Goal: Find specific page/section: Find specific page/section

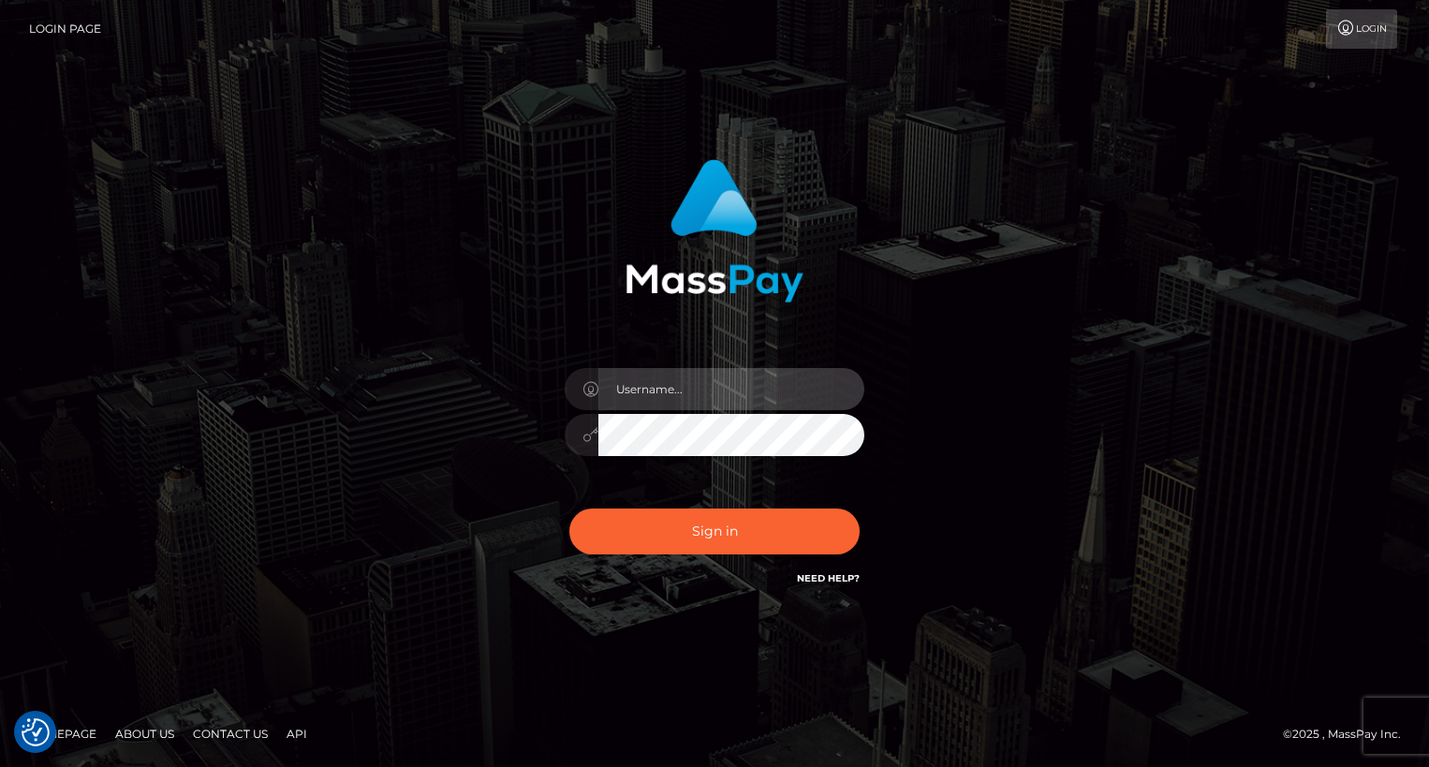
click at [793, 404] on input "text" at bounding box center [731, 389] width 266 height 42
type input "oli.fanvue"
click at [774, 405] on input "text" at bounding box center [731, 389] width 266 height 42
type input "oli.fanvue"
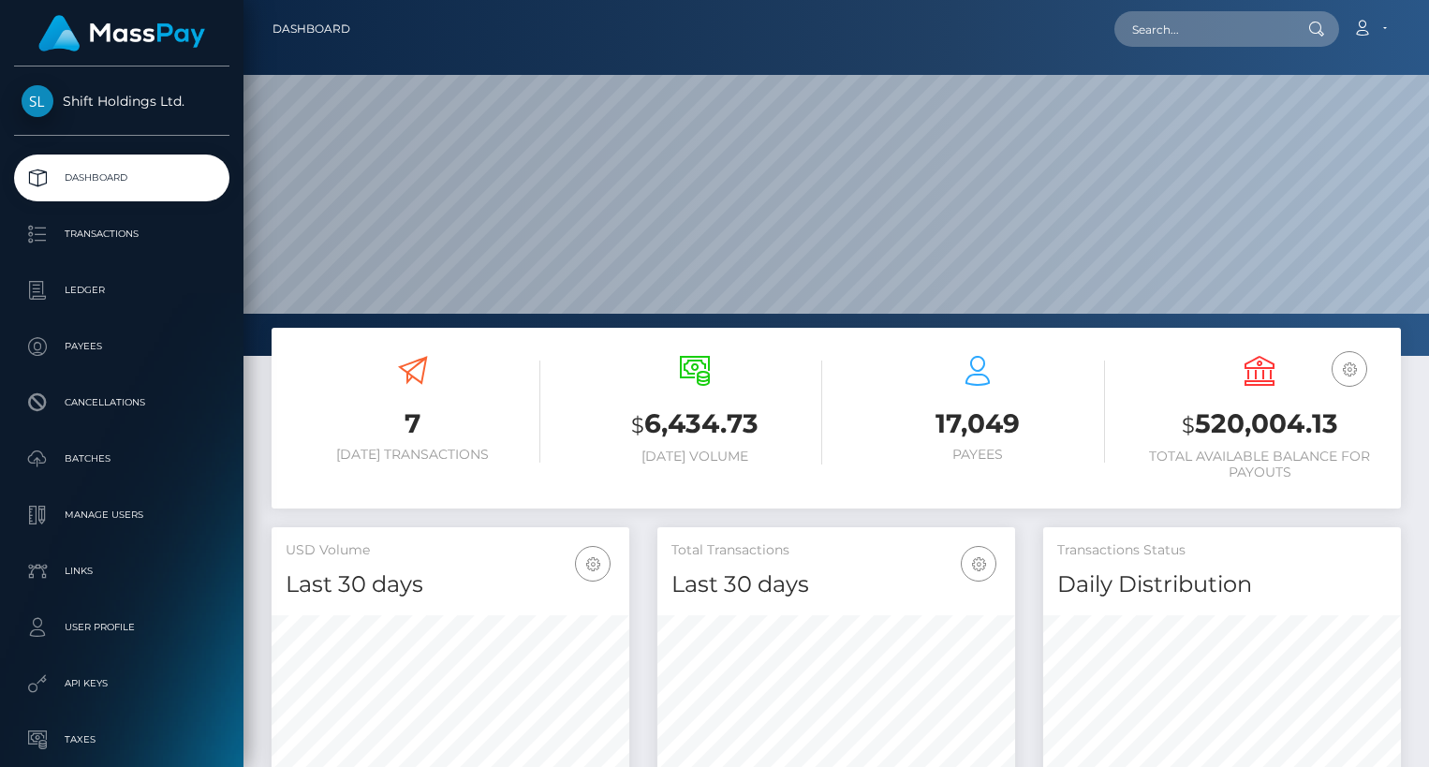
scroll to position [331, 358]
click at [1156, 37] on input "text" at bounding box center [1202, 29] width 176 height 36
paste input "valeriaxsofia"
click at [1201, 26] on input "valeriaxsofia" at bounding box center [1202, 29] width 176 height 36
click at [1238, 31] on input "valeriaxsofia" at bounding box center [1202, 29] width 176 height 36
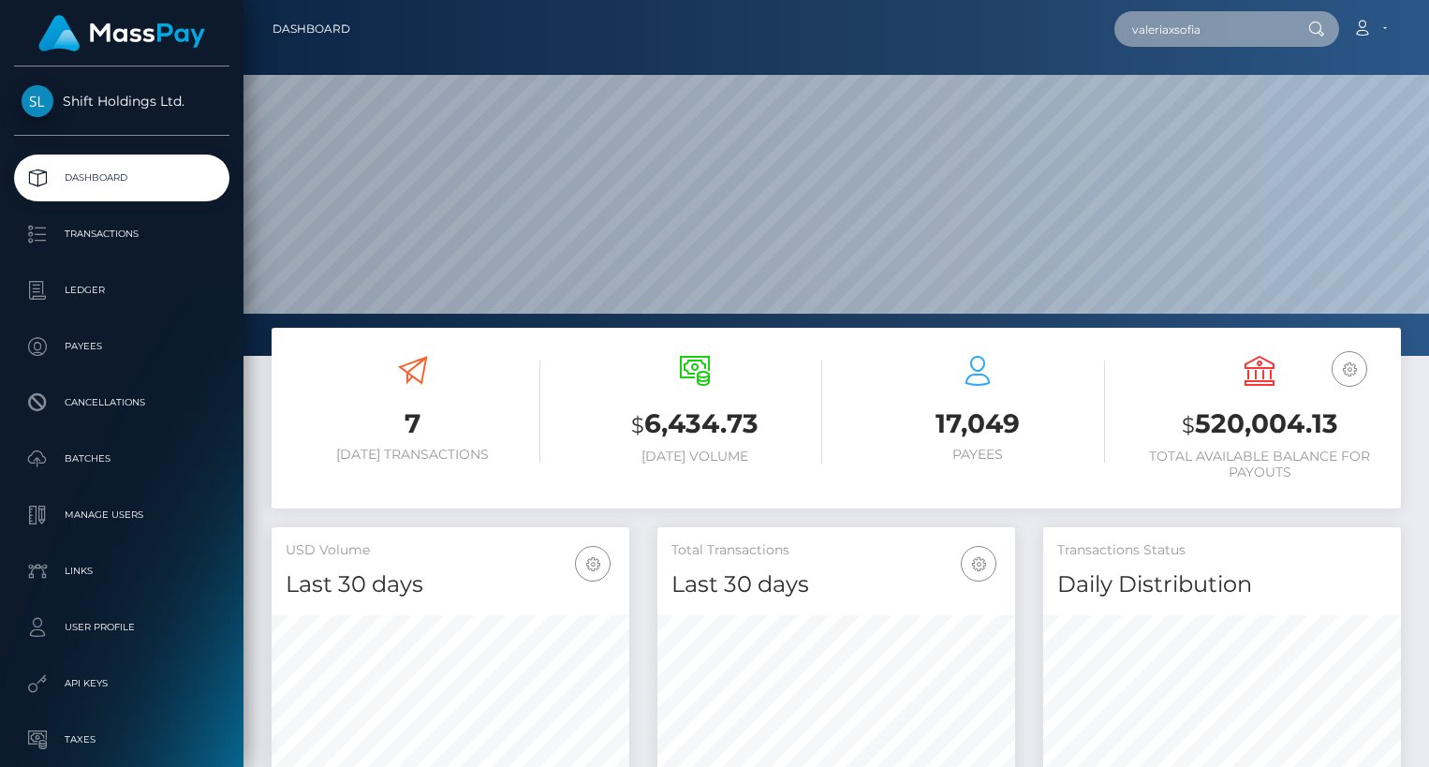
click at [1238, 31] on input "valeriaxsofia" at bounding box center [1202, 29] width 176 height 36
paste input "a@gmail.com"
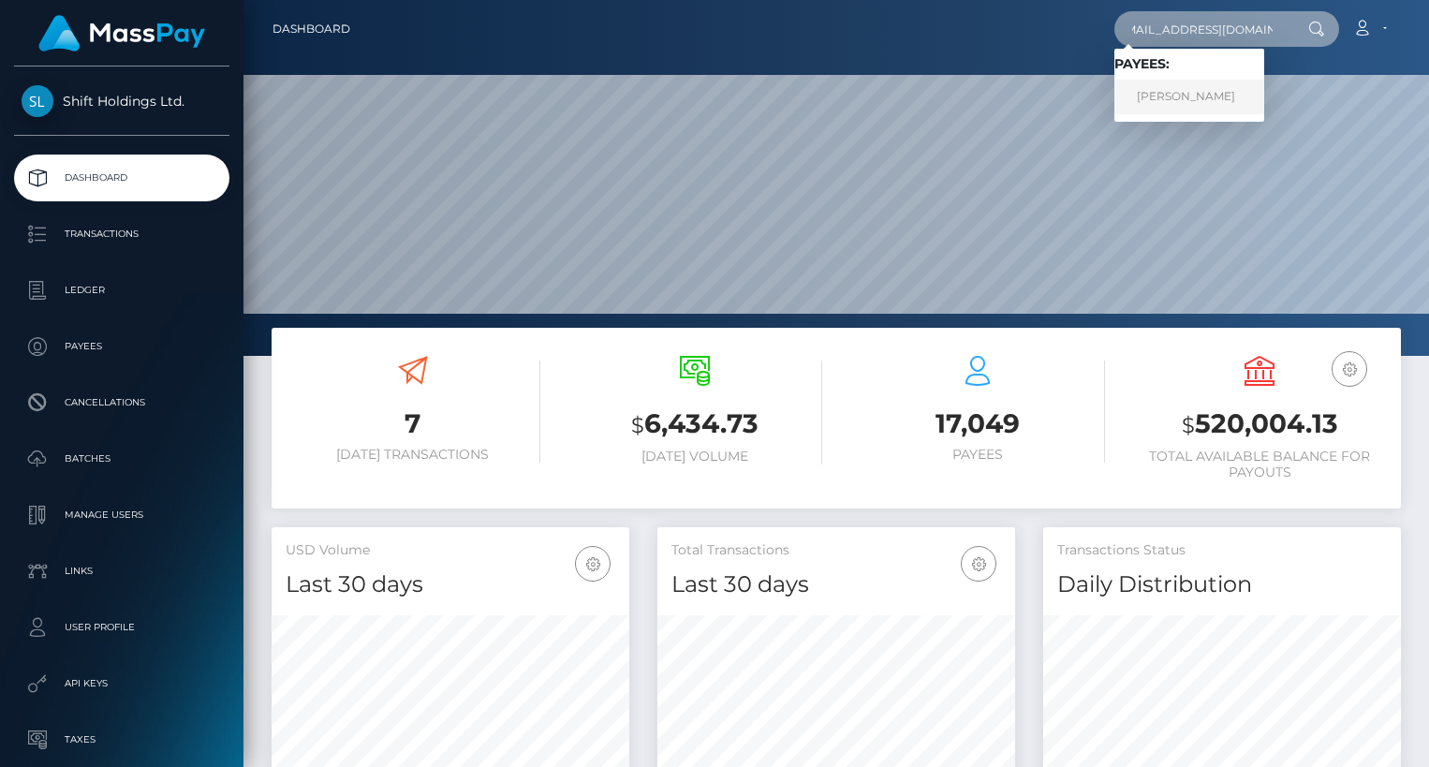
type input "valeriaxsofiaa@gmail.com"
click at [1216, 96] on link "JESSE R HOKENSON" at bounding box center [1189, 97] width 150 height 35
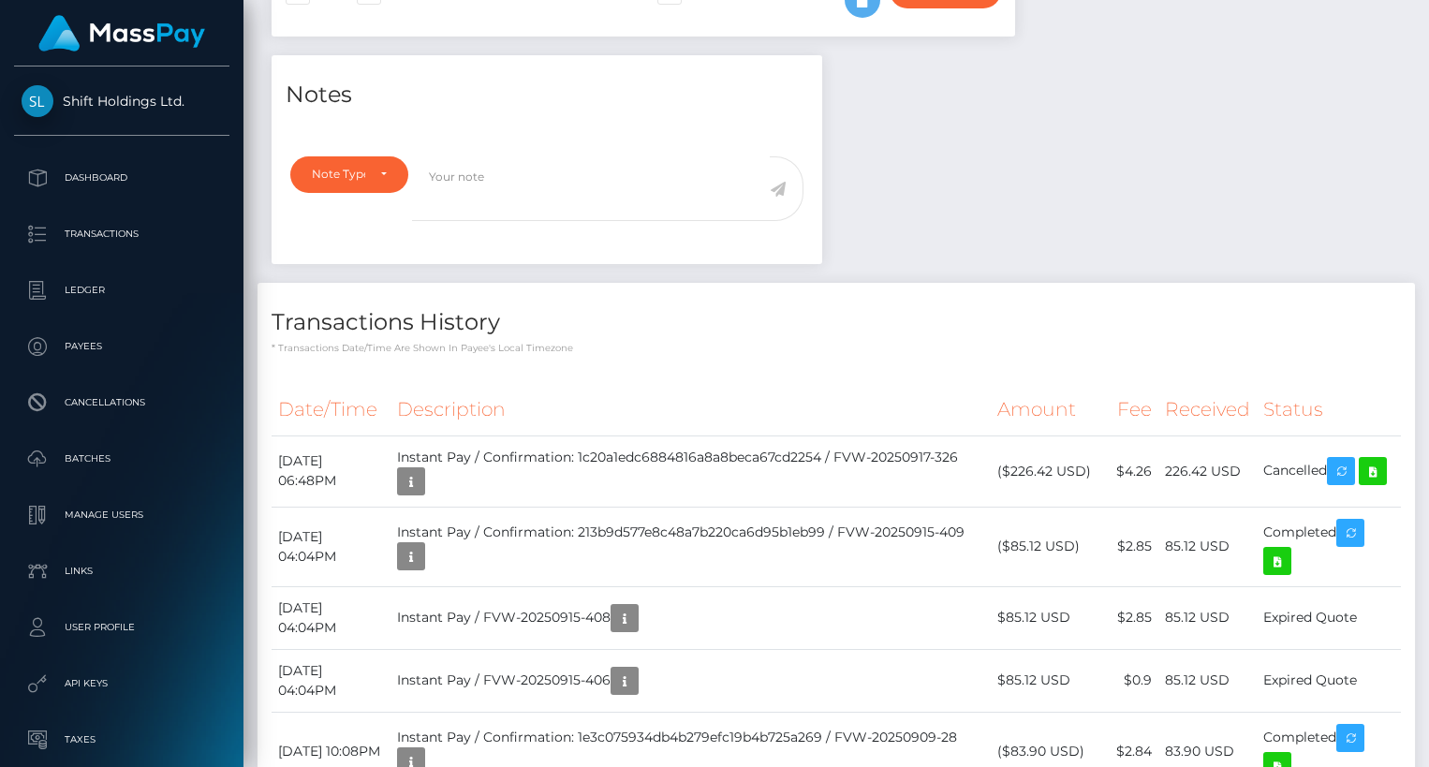
scroll to position [593, 0]
